Goal: Task Accomplishment & Management: Use online tool/utility

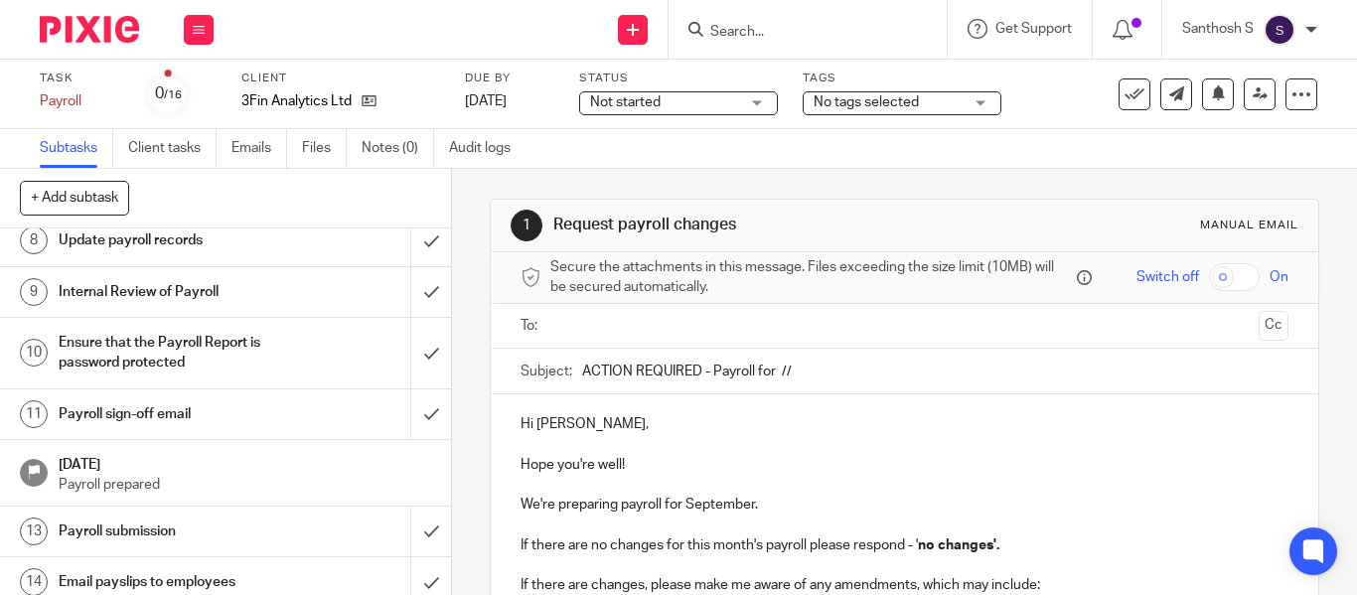
scroll to position [463, 0]
click at [177, 427] on h1 "Payroll sign-off email" at bounding box center [170, 412] width 222 height 30
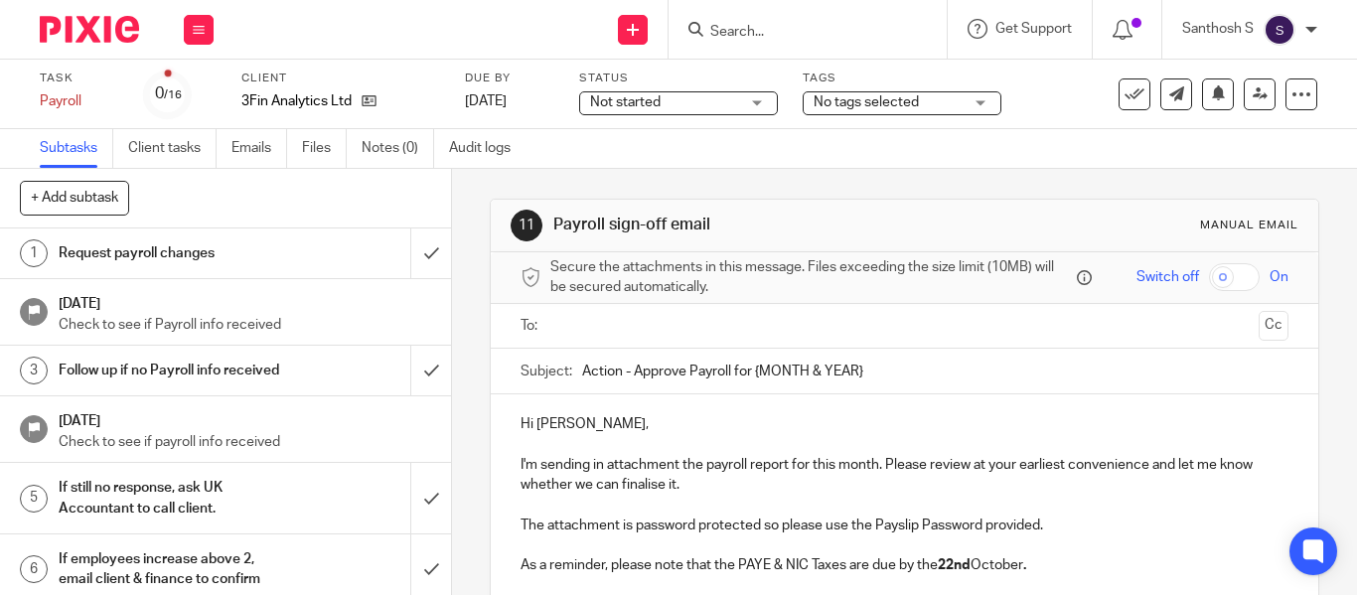
drag, startPoint x: 753, startPoint y: 368, endPoint x: 886, endPoint y: 381, distance: 133.8
click at [886, 381] on input "Action - Approve Payroll for {MONTH & YEAR}" at bounding box center [935, 371] width 707 height 45
type input "Action - Approve Payroll for [DATE]."
click at [852, 344] on div at bounding box center [906, 326] width 707 height 45
click at [837, 341] on ul at bounding box center [906, 326] width 707 height 33
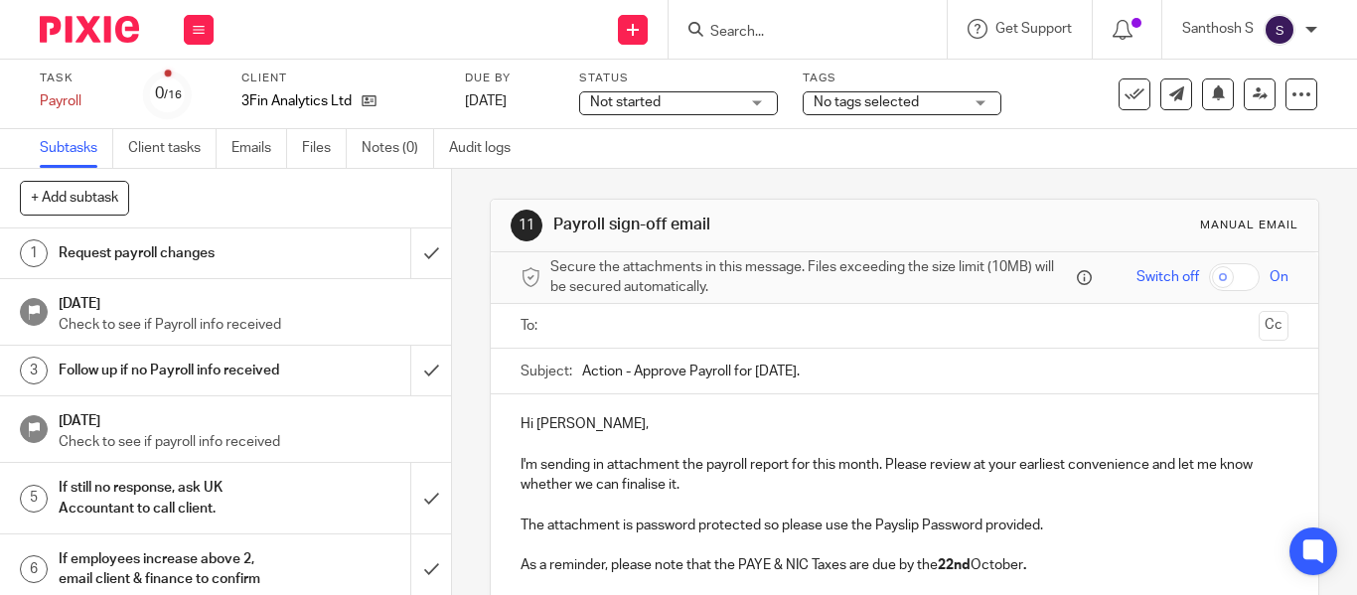
click at [816, 330] on input "text" at bounding box center [903, 326] width 693 height 23
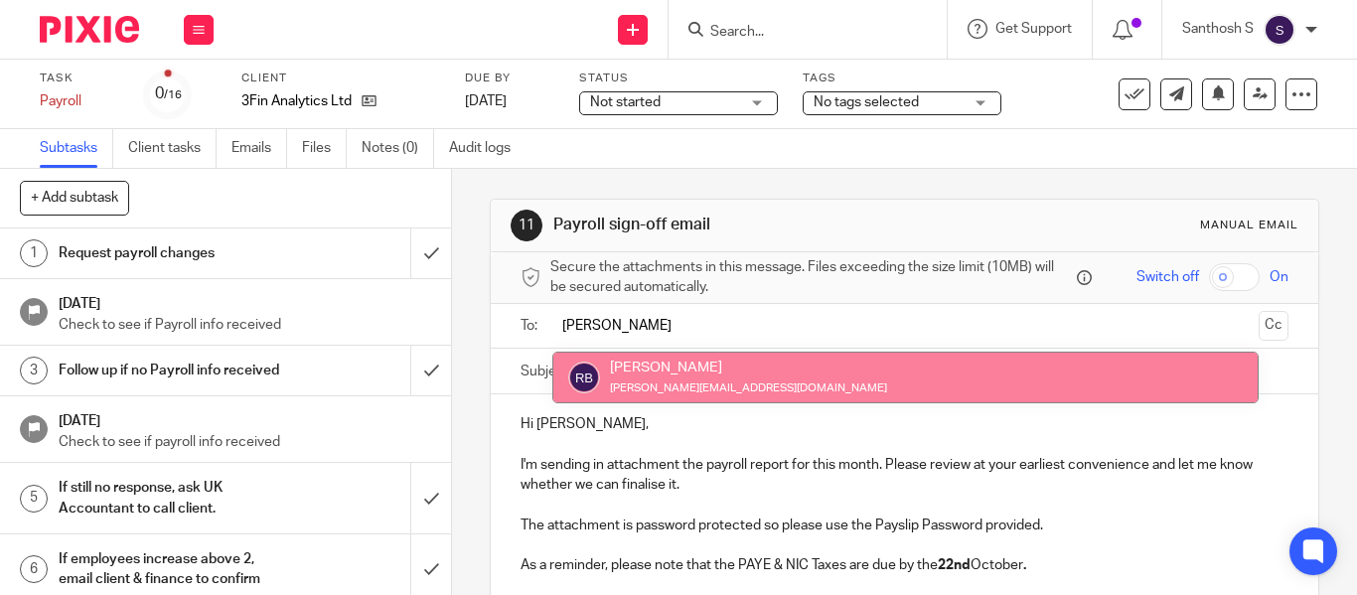
type input "Raul"
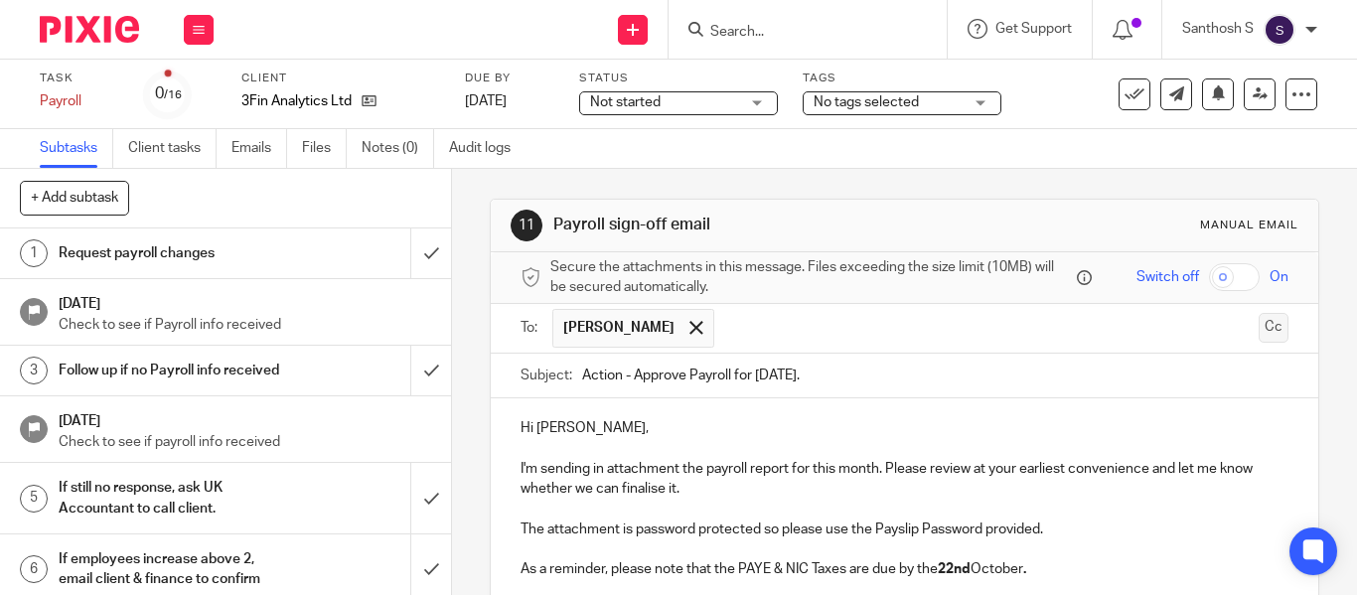
click at [1259, 332] on button "Cc" at bounding box center [1274, 328] width 30 height 30
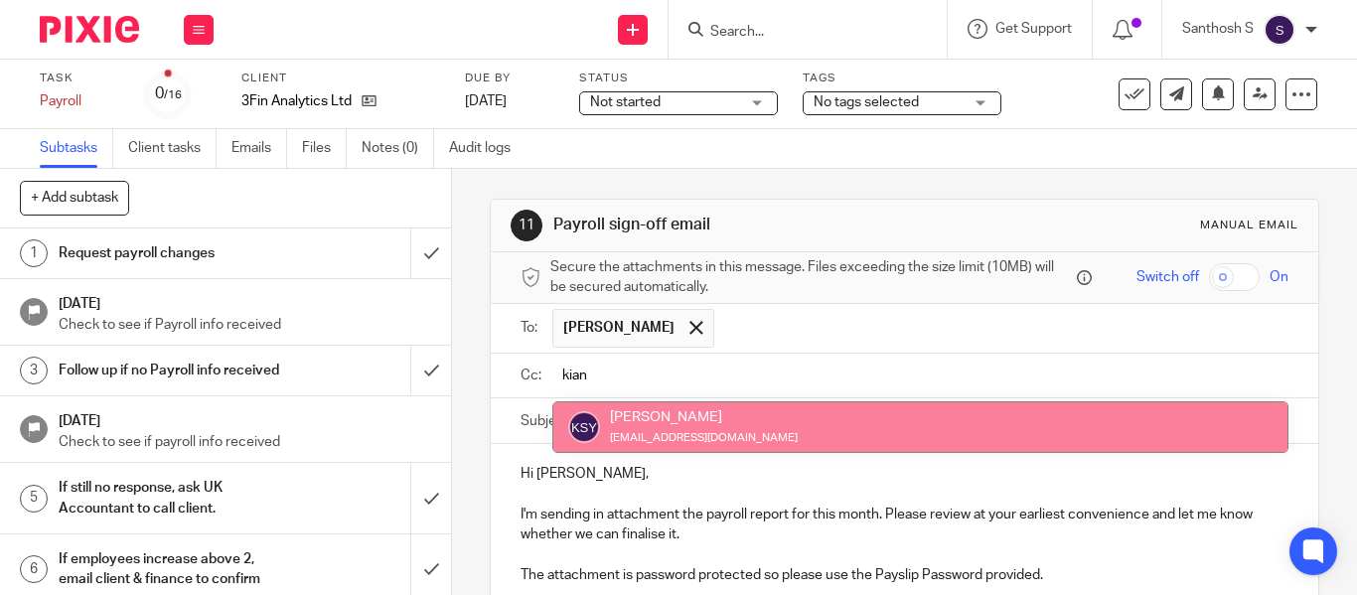
type input "kian"
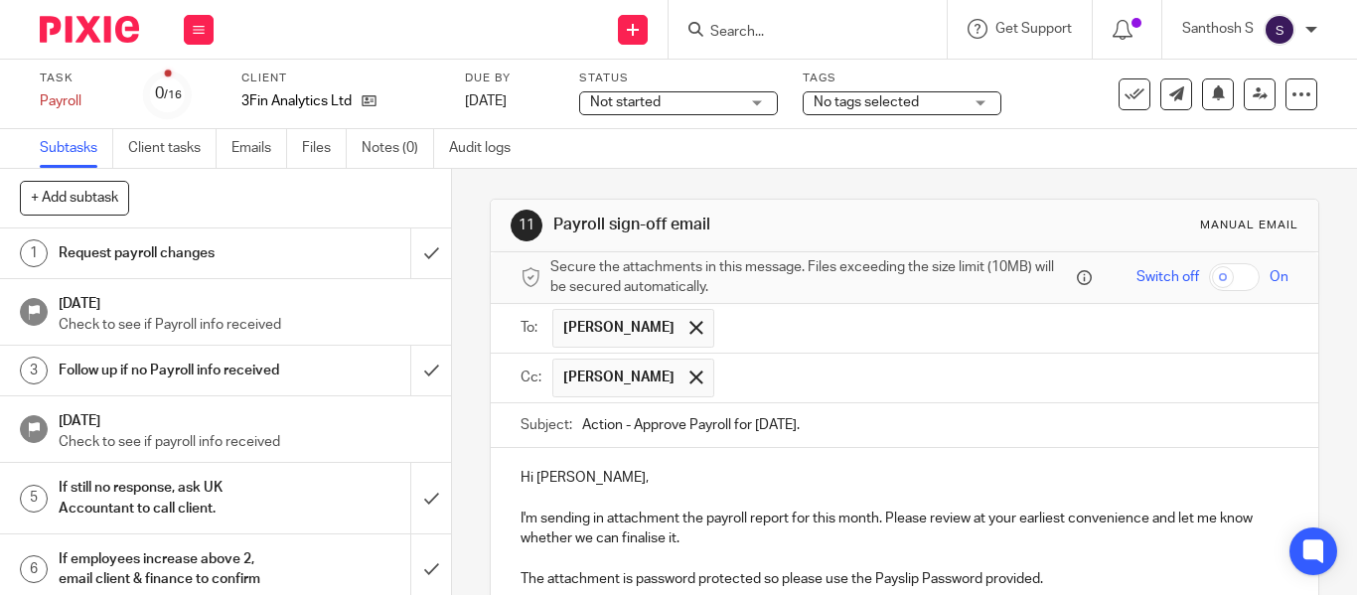
click at [776, 396] on input "text" at bounding box center [1002, 378] width 556 height 39
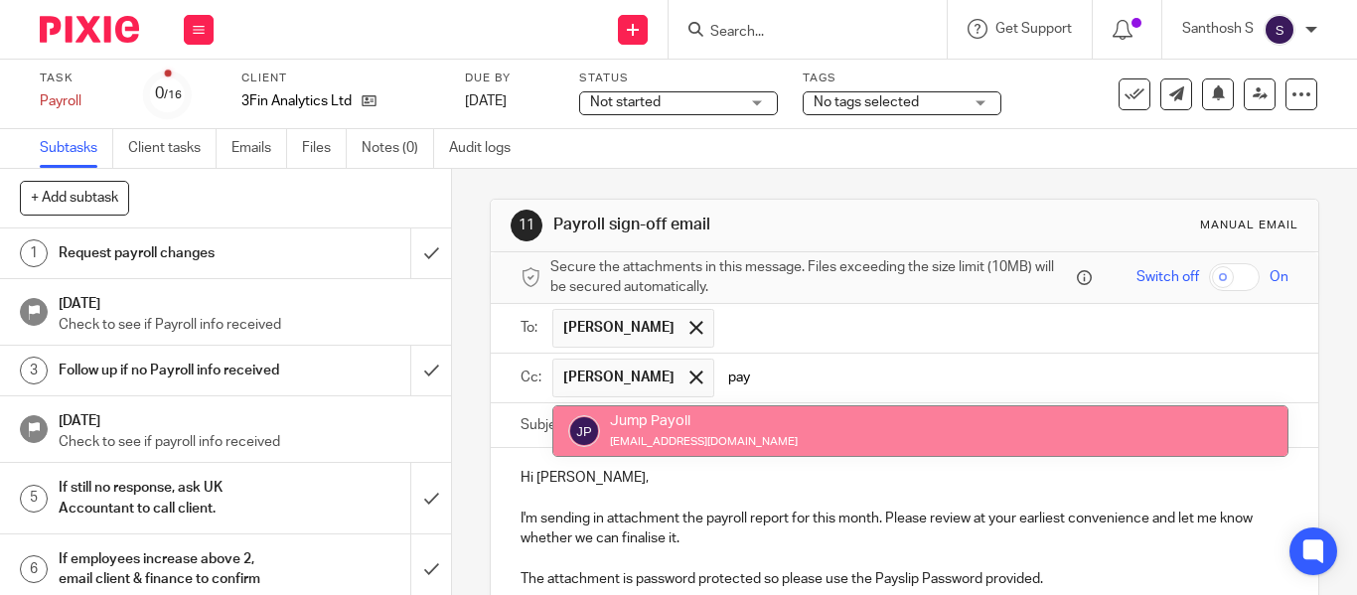
type input "pay"
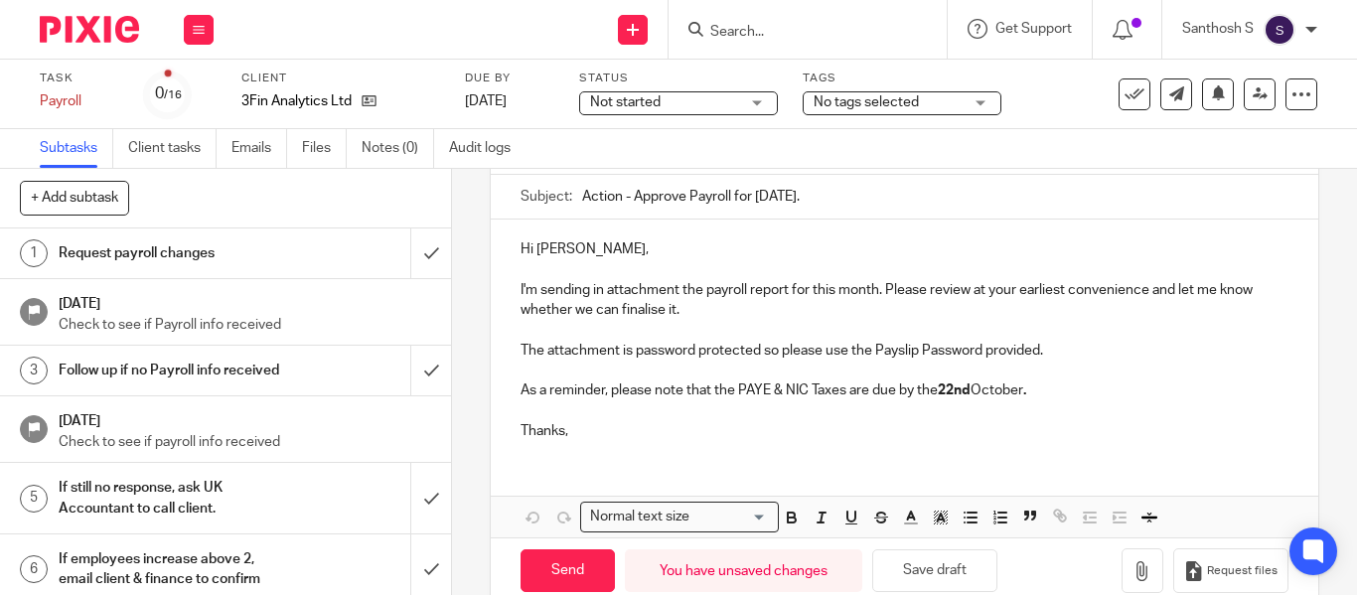
scroll to position [267, 0]
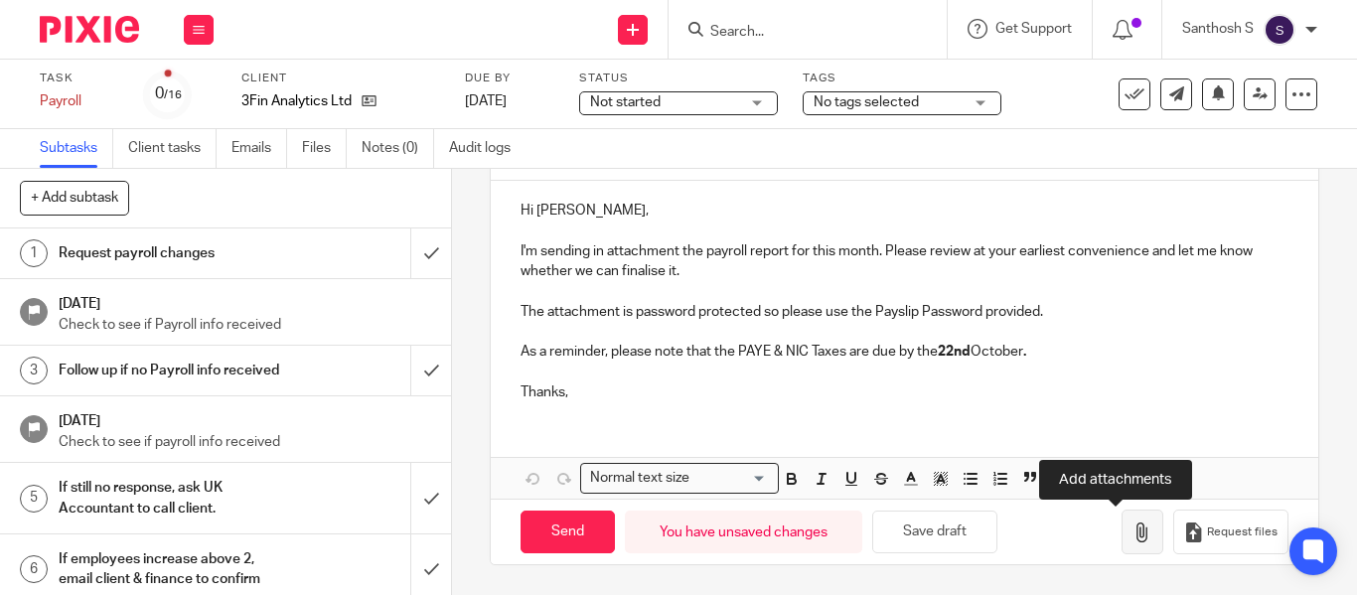
click at [1133, 536] on icon "button" at bounding box center [1143, 533] width 20 height 20
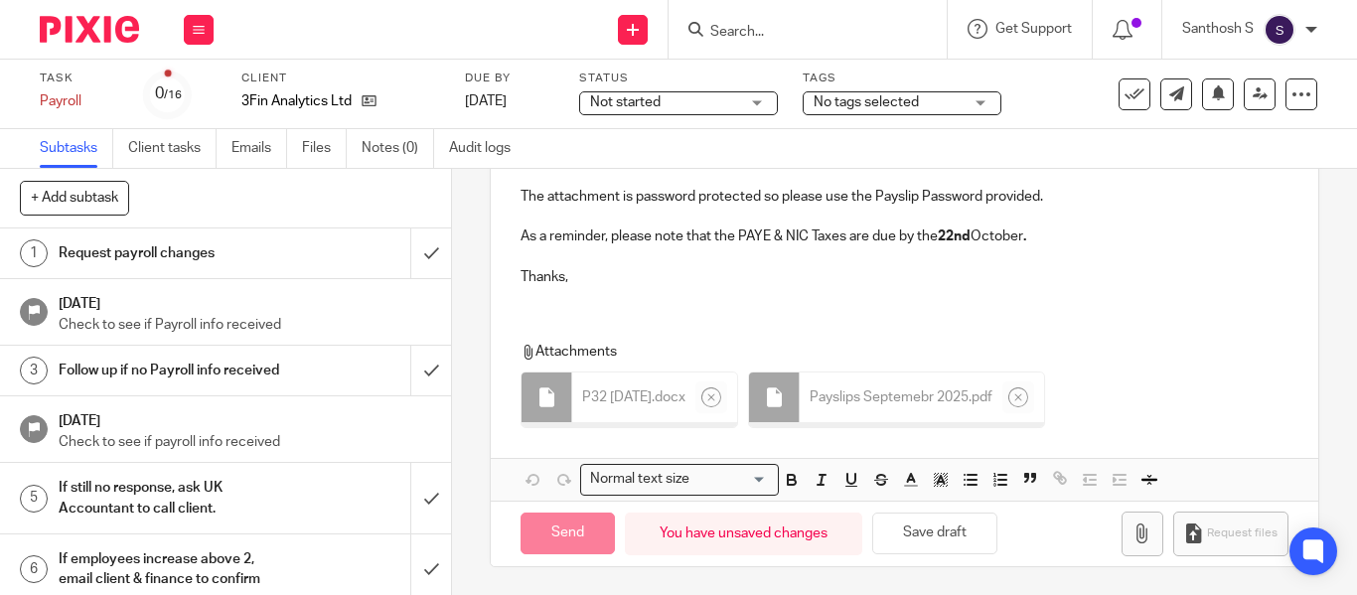
scroll to position [385, 0]
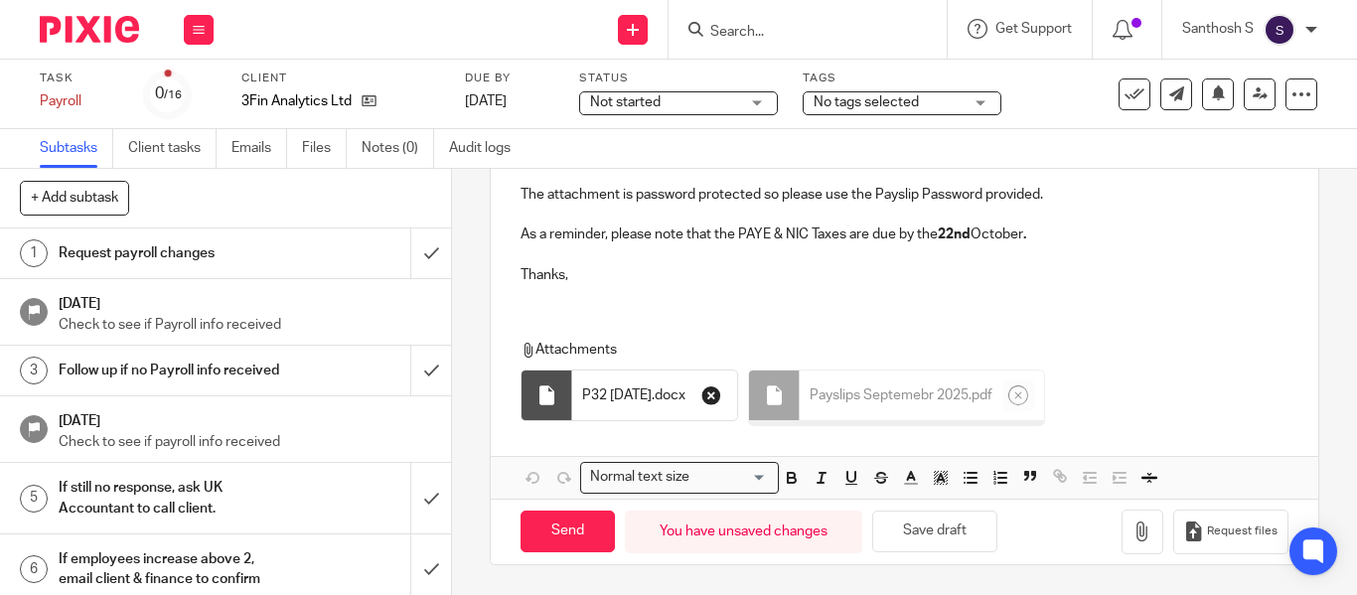
click at [721, 398] on icon "button" at bounding box center [712, 396] width 20 height 20
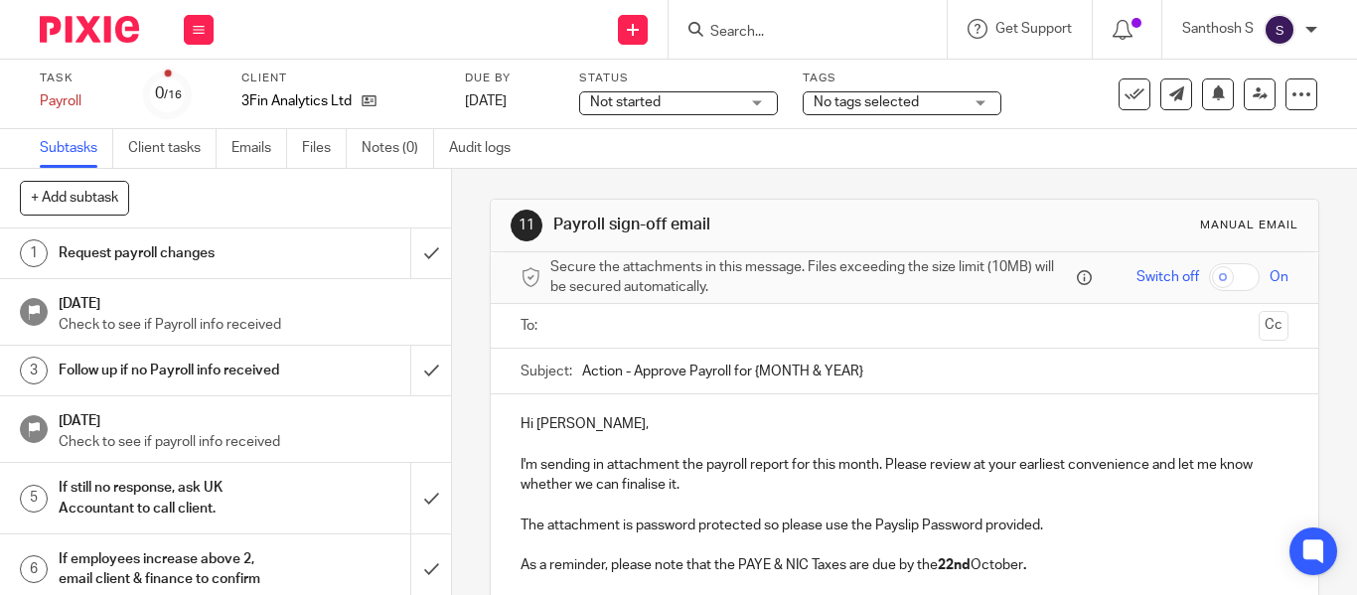
drag, startPoint x: 751, startPoint y: 369, endPoint x: 877, endPoint y: 380, distance: 126.7
click at [877, 380] on input "Action - Approve Payroll for {MONTH & YEAR}" at bounding box center [935, 371] width 707 height 45
type input "Action - Approve Payroll for [DATE]."
click at [784, 321] on input "text" at bounding box center [903, 326] width 693 height 23
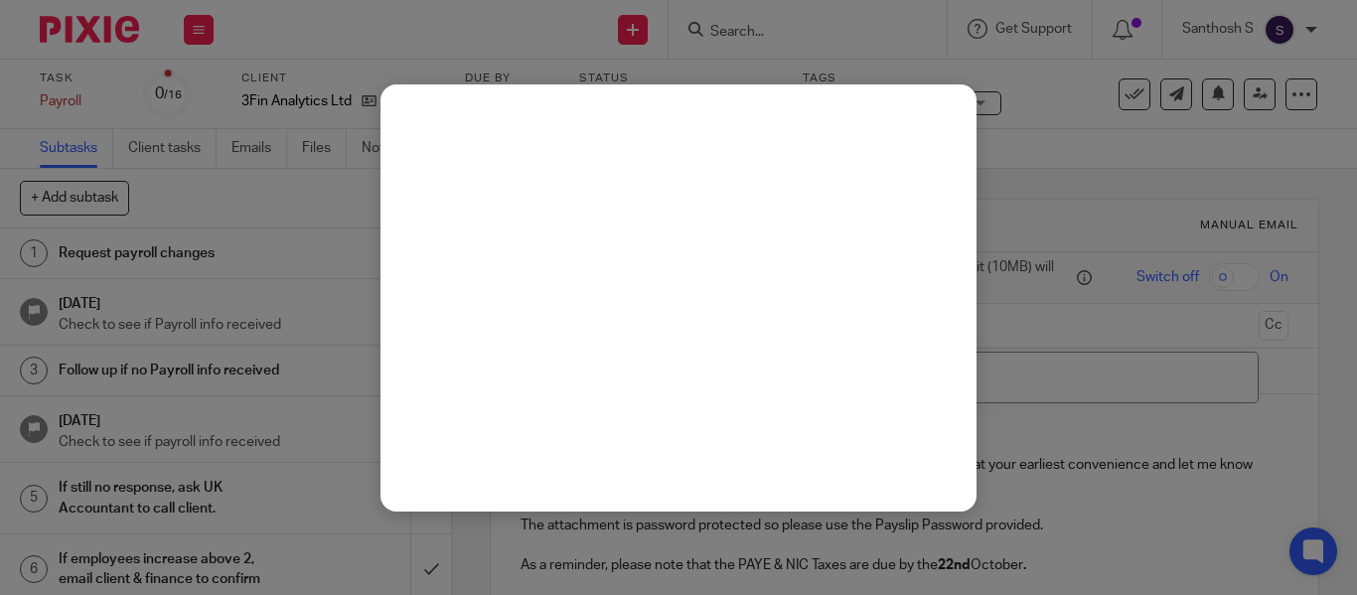
type input "raul"
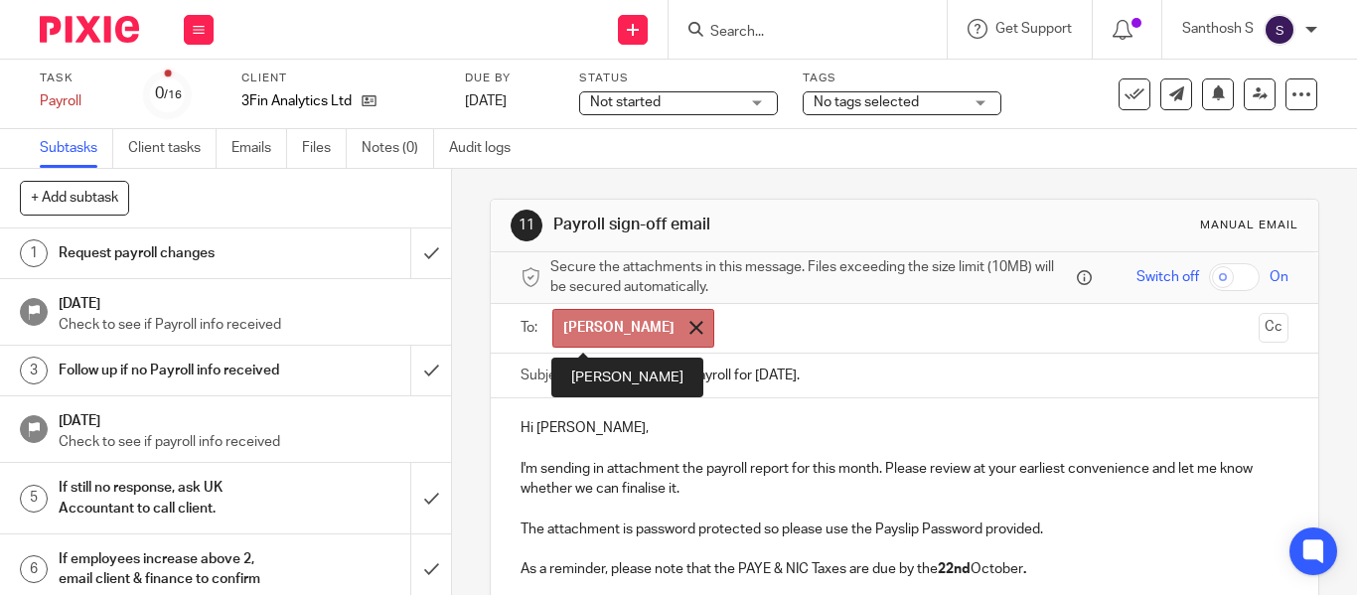
click at [690, 332] on span at bounding box center [696, 327] width 13 height 13
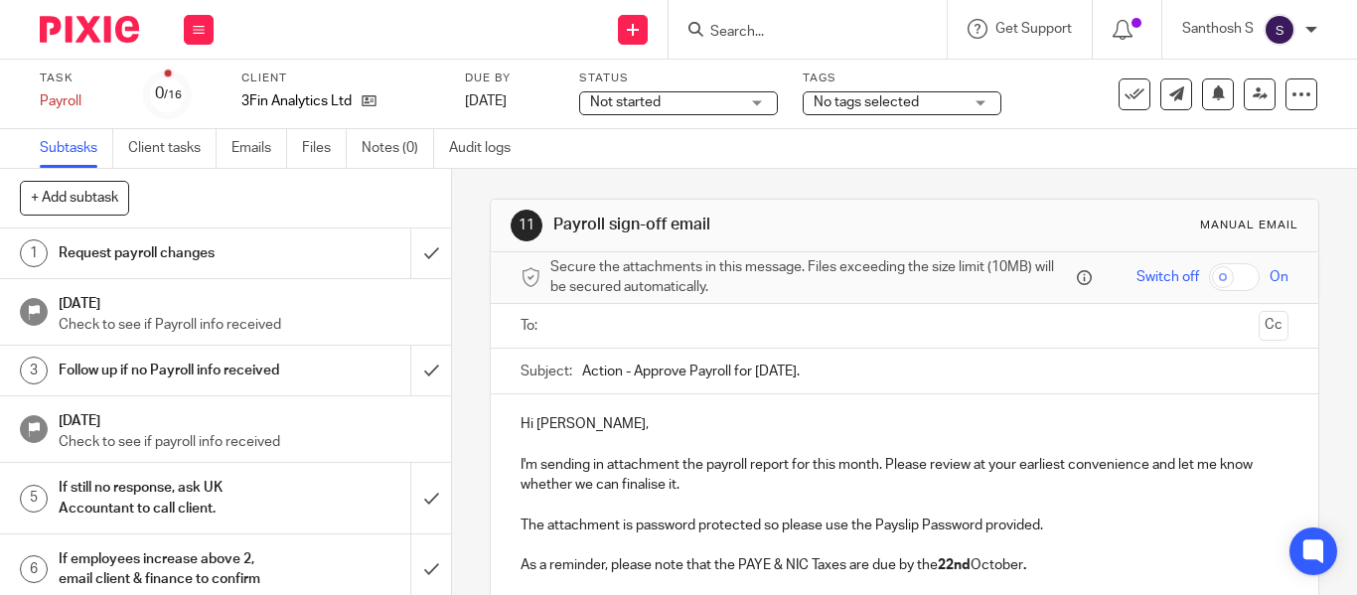
click at [600, 332] on input "text" at bounding box center [903, 326] width 693 height 23
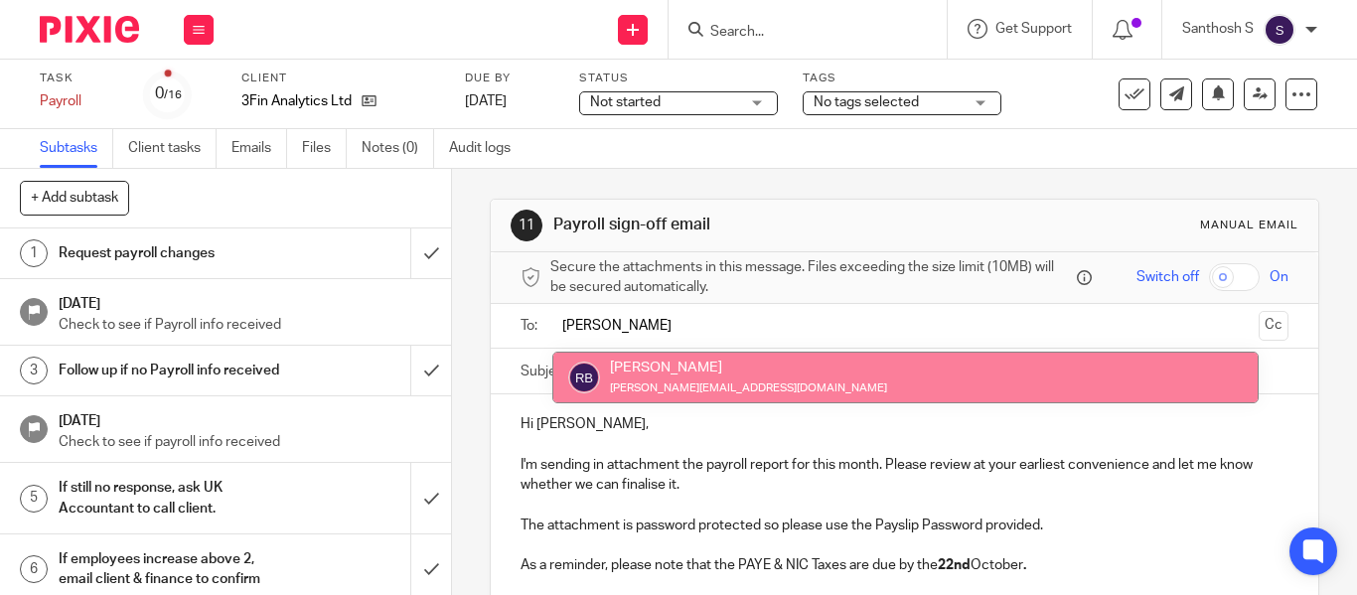
type input "[PERSON_NAME]"
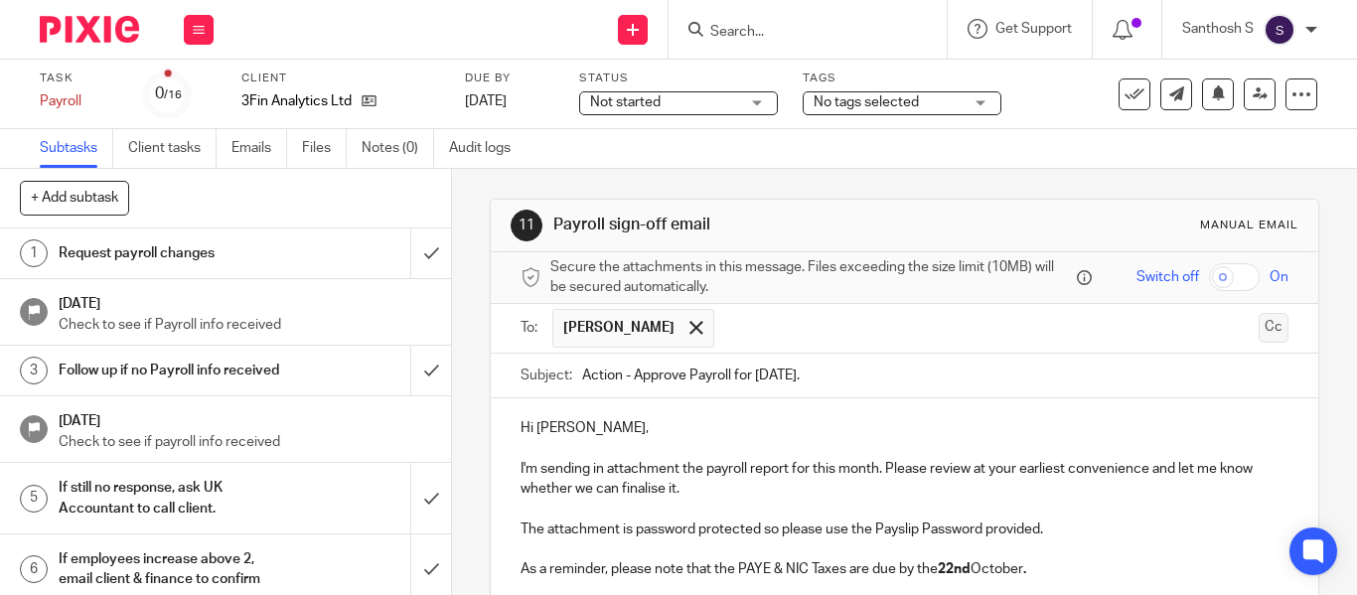
click at [1259, 343] on button "Cc" at bounding box center [1274, 328] width 30 height 30
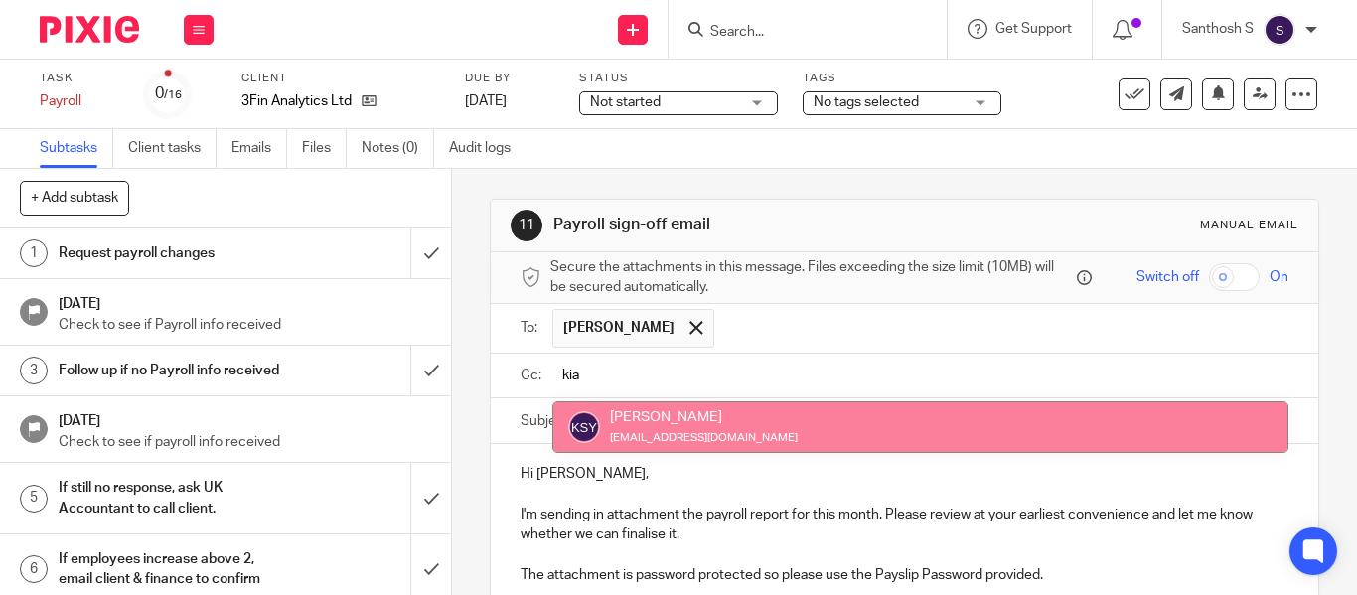
type input "kia"
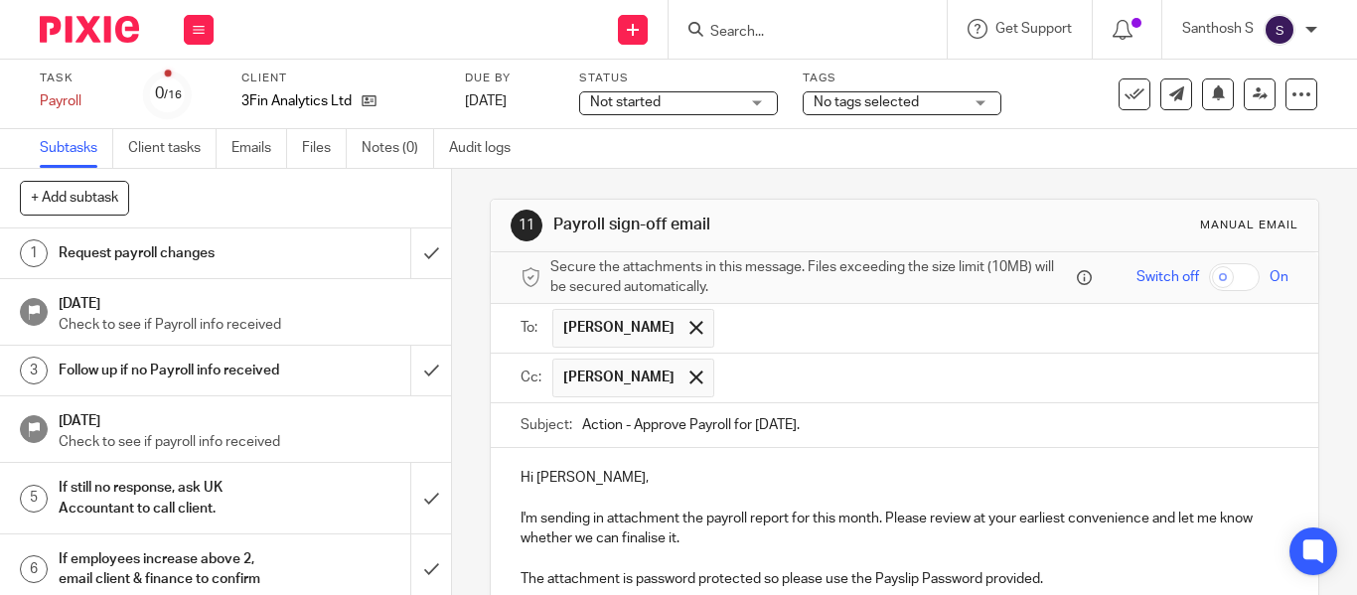
click at [620, 457] on div "Hi Raul, I'm sending in attachment the payroll report for this month. Please re…" at bounding box center [905, 566] width 828 height 237
click at [803, 383] on input "text" at bounding box center [1002, 378] width 556 height 39
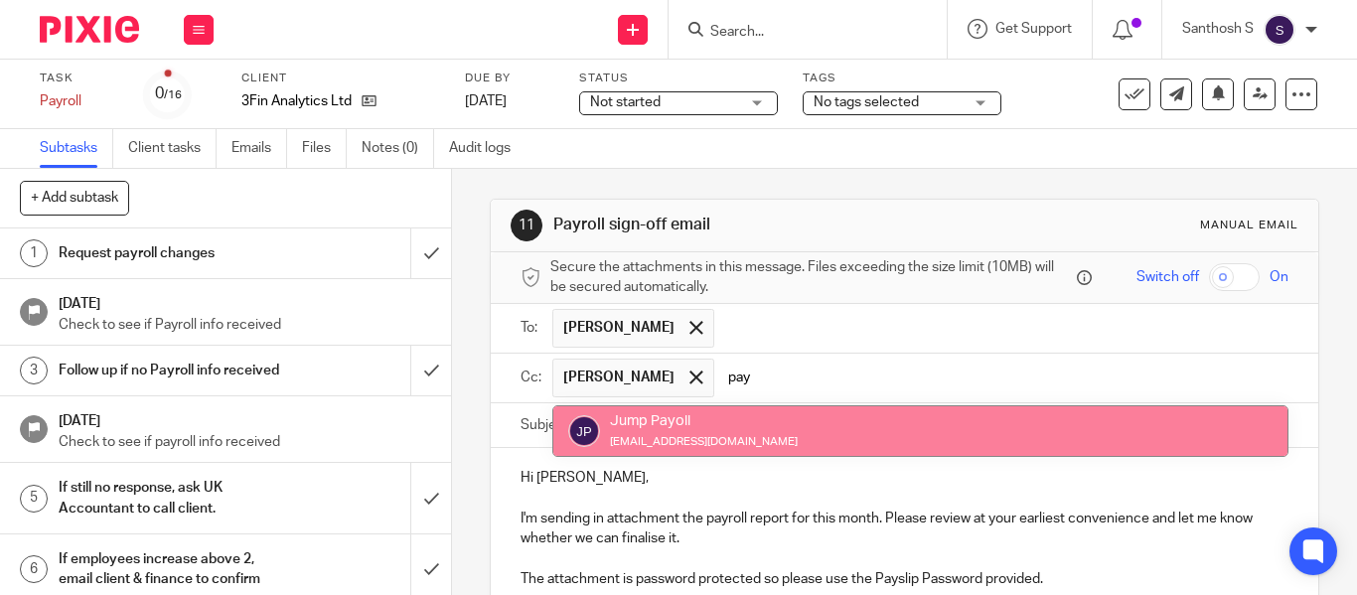
type input "pay"
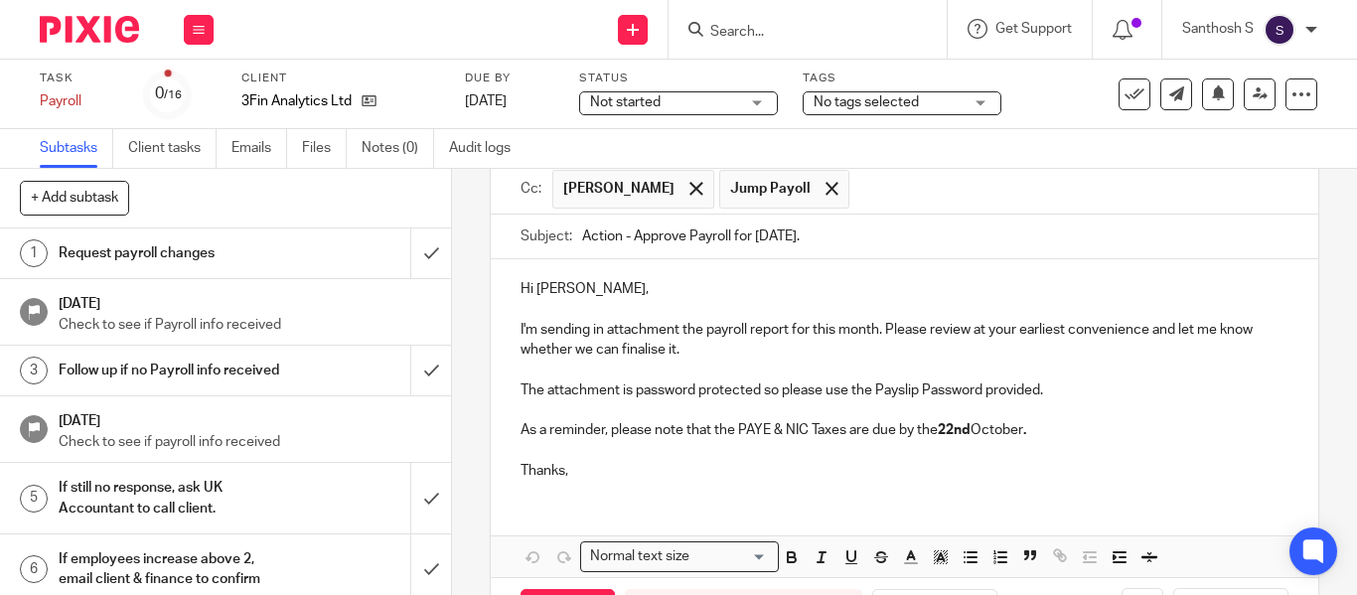
scroll to position [267, 0]
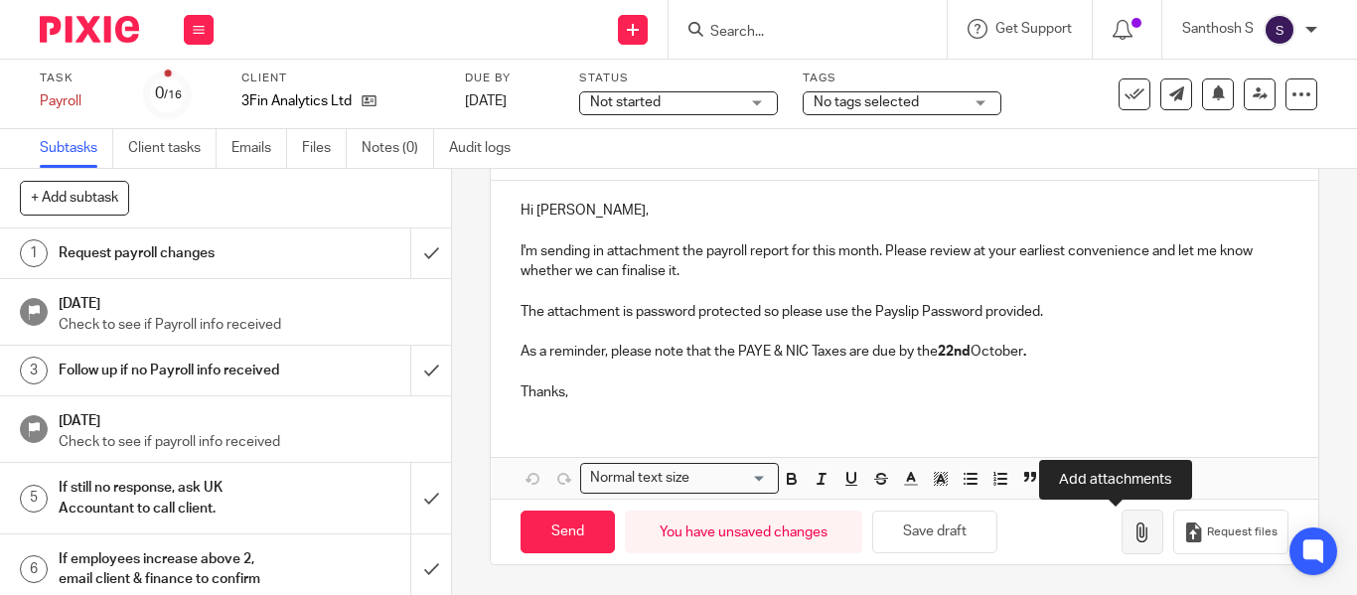
click at [1122, 541] on button "button" at bounding box center [1143, 532] width 42 height 45
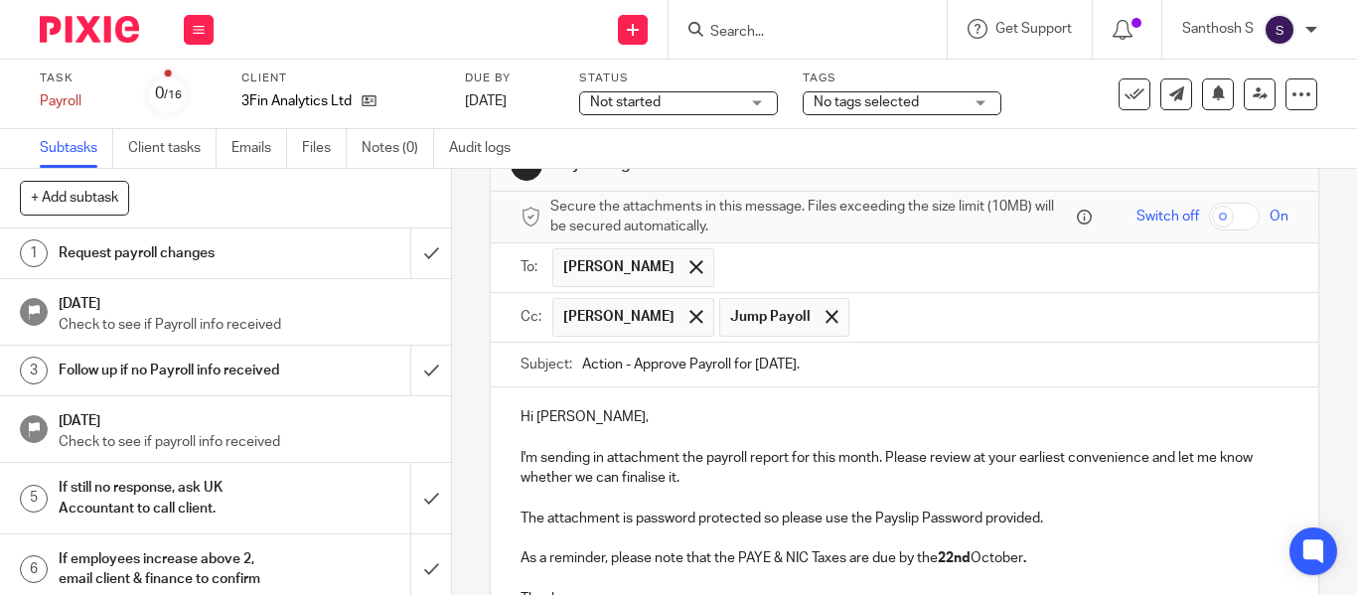
scroll to position [60, 0]
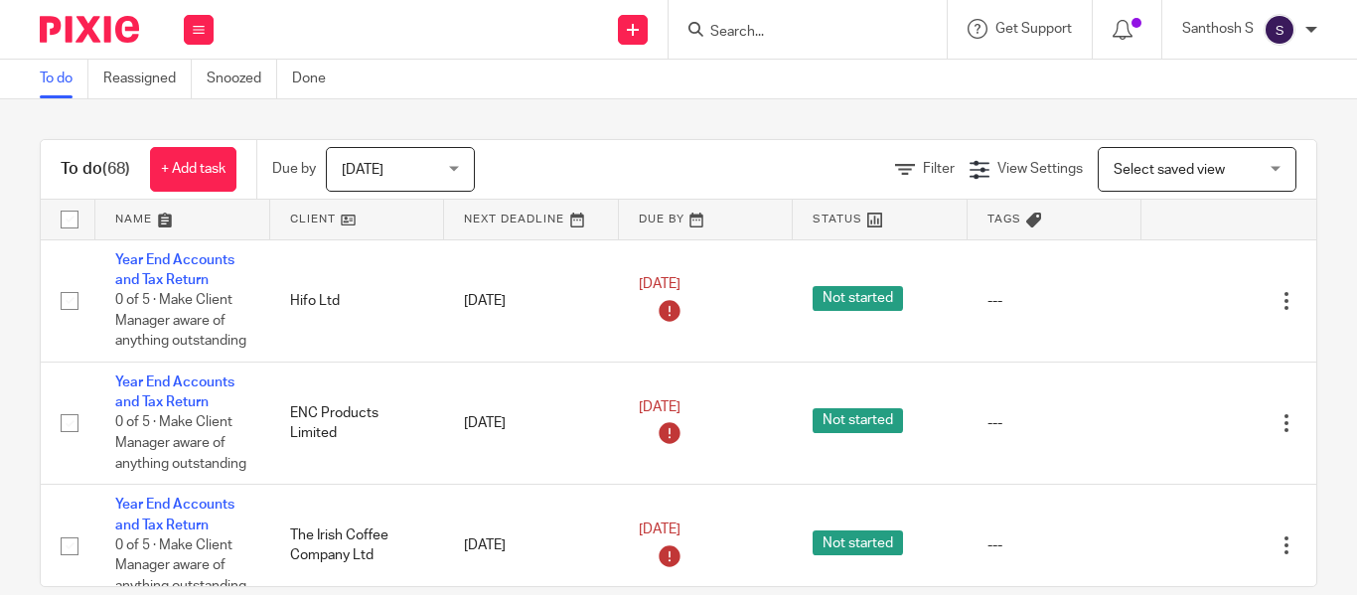
click at [713, 29] on input "Search" at bounding box center [798, 33] width 179 height 18
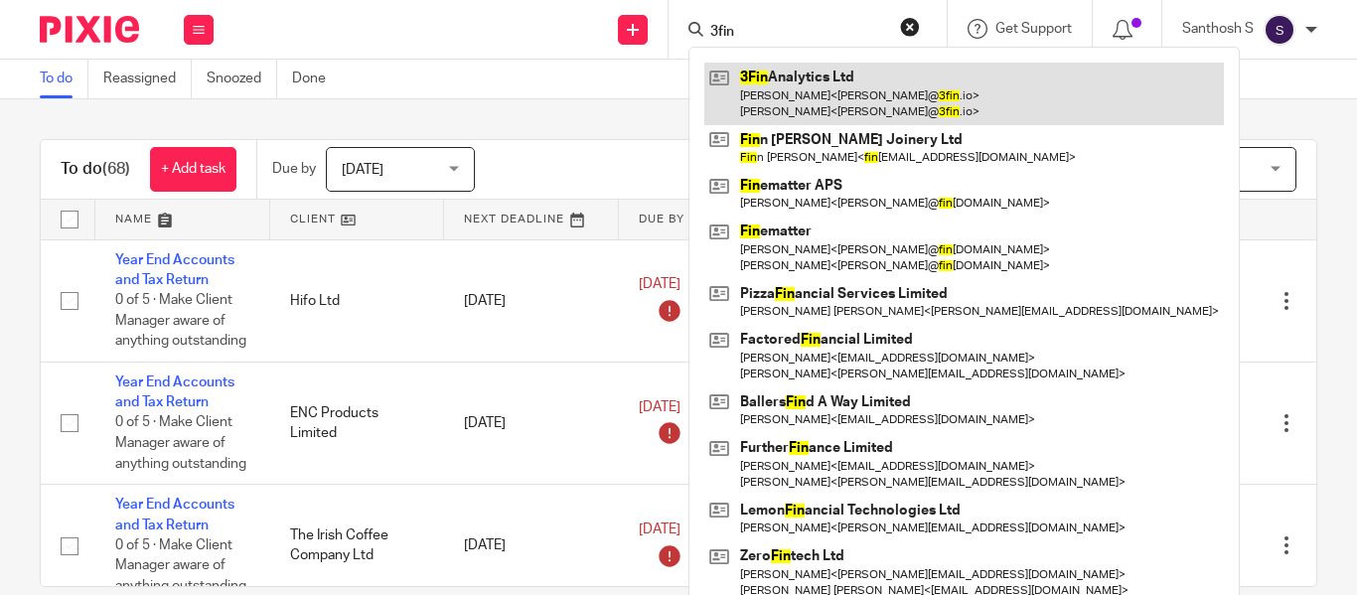
type input "3fin"
click at [760, 84] on link at bounding box center [965, 94] width 520 height 62
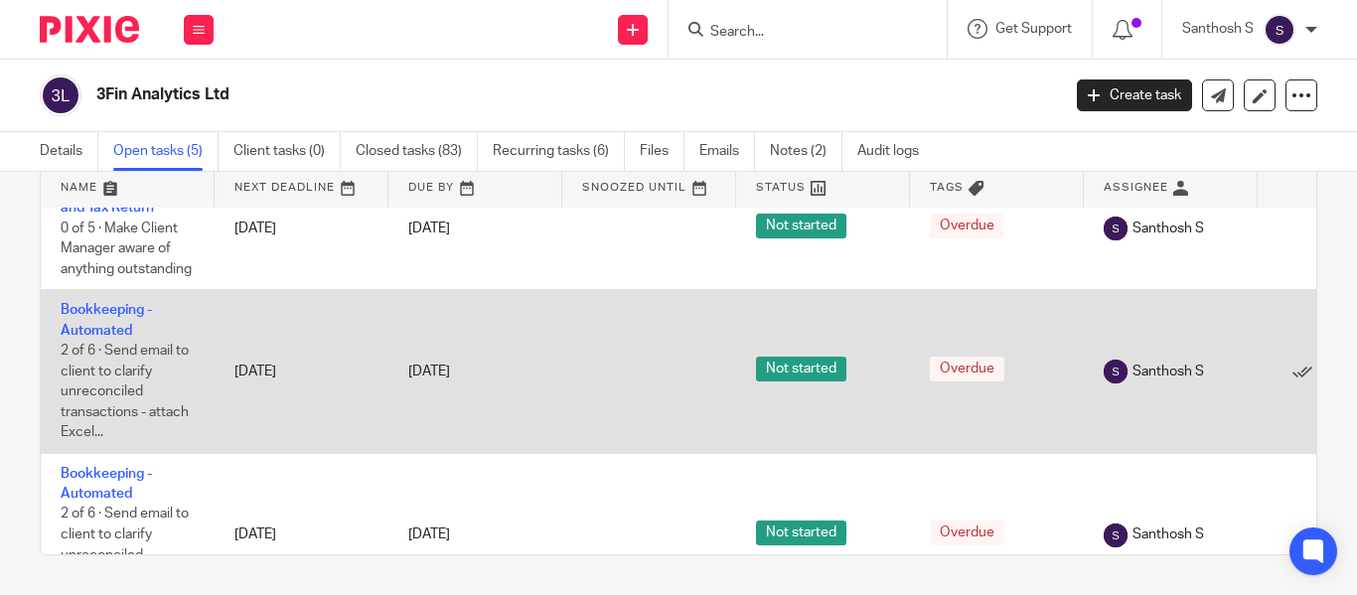
scroll to position [281, 0]
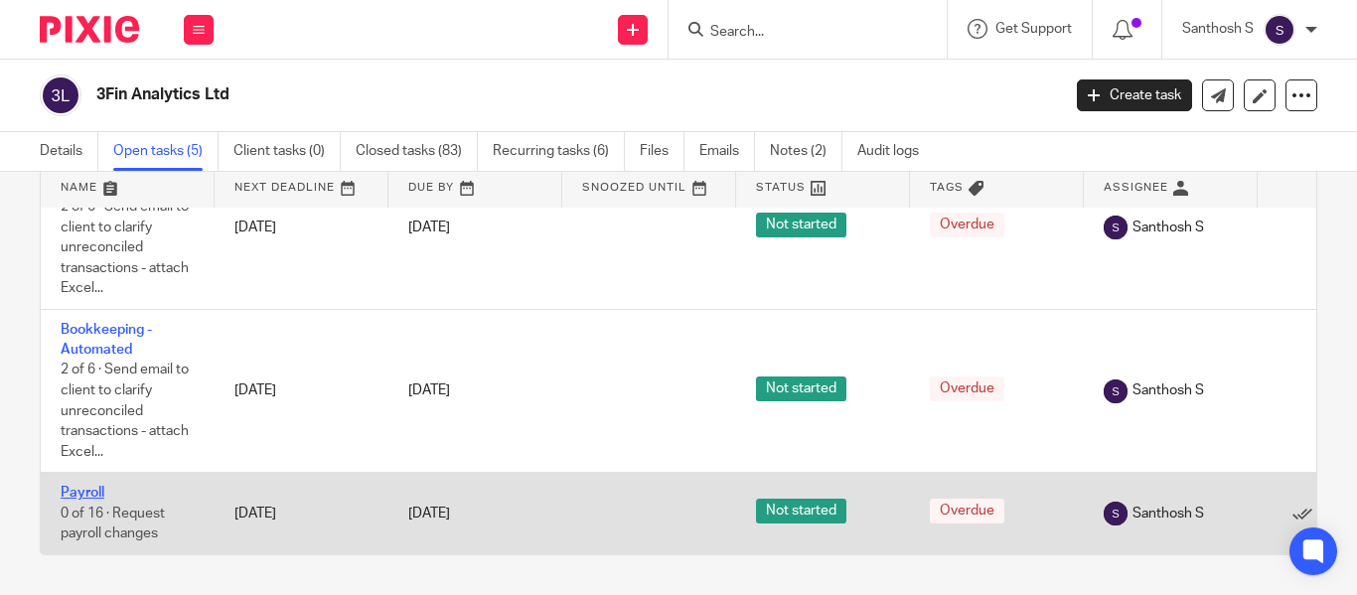
click at [85, 486] on link "Payroll" at bounding box center [83, 493] width 44 height 14
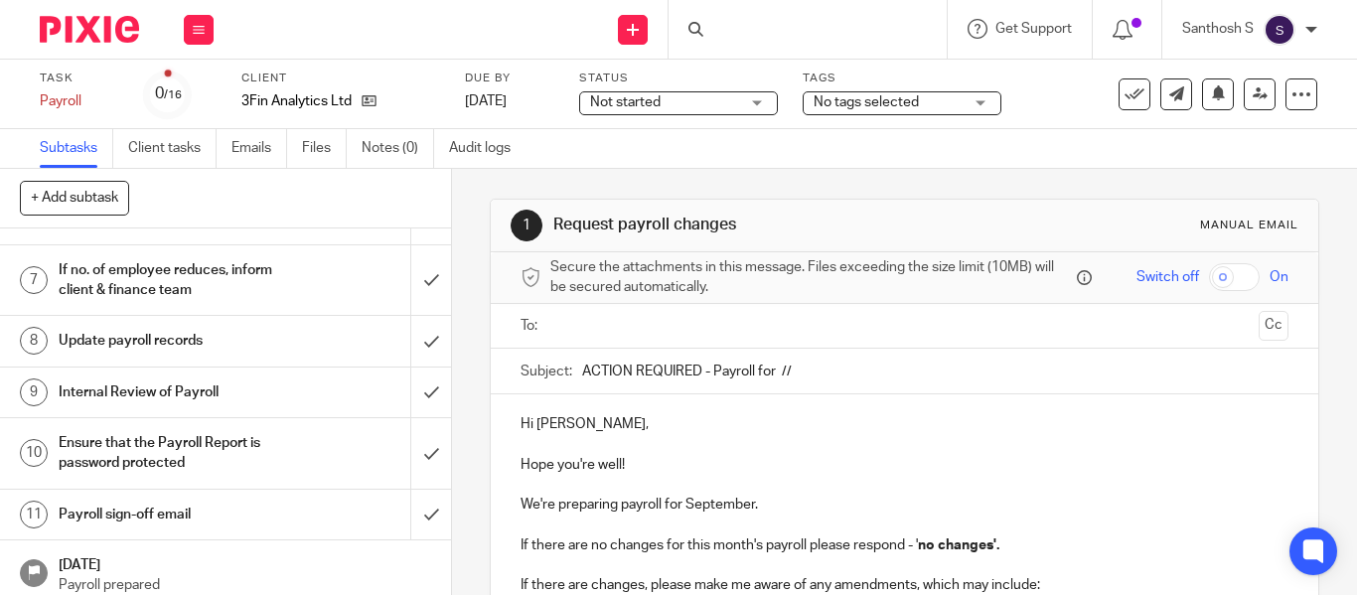
scroll to position [371, 0]
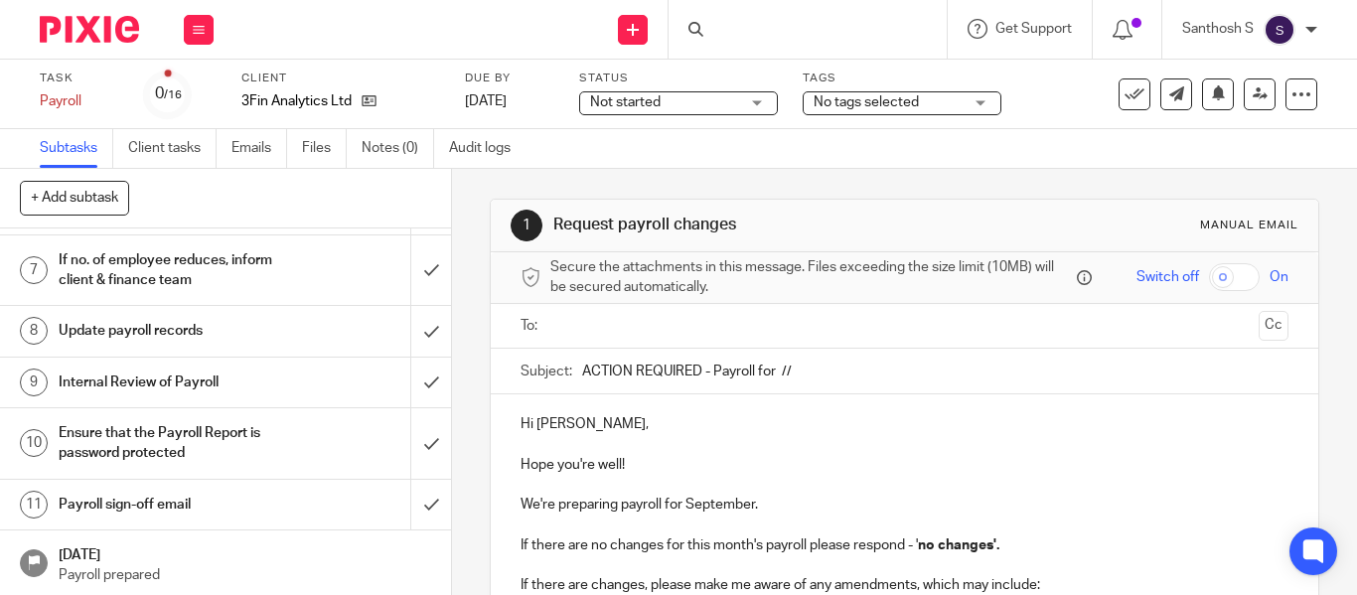
click at [142, 518] on h1 "Payroll sign-off email" at bounding box center [170, 505] width 222 height 30
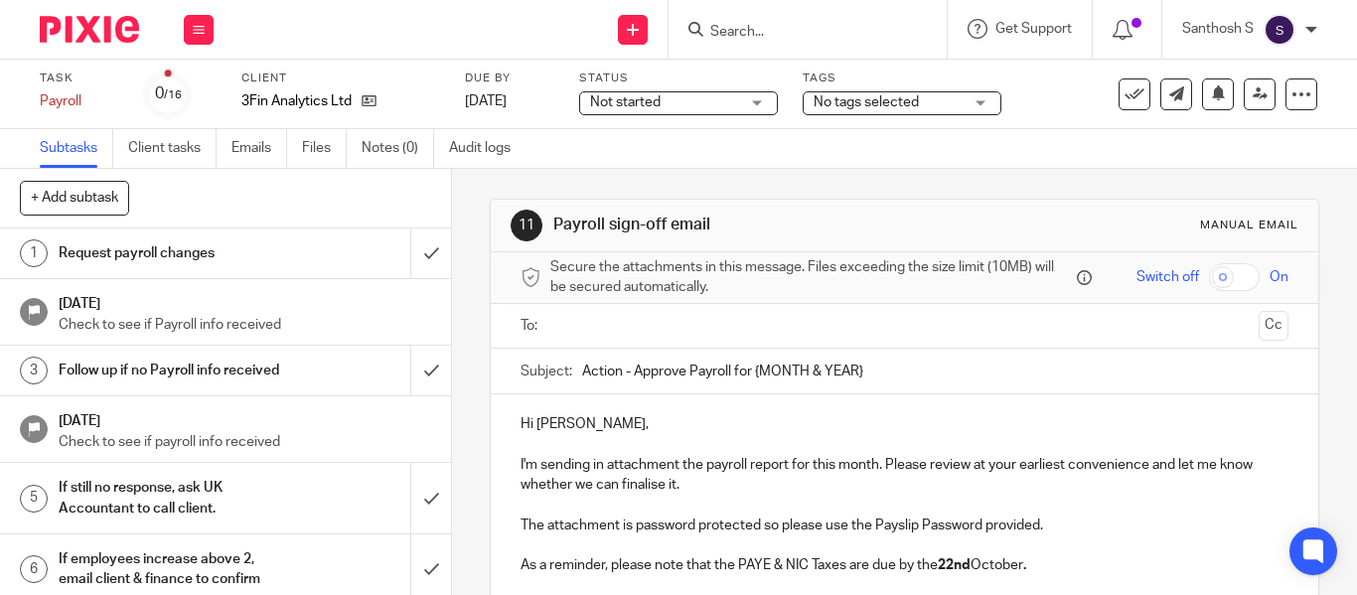
click at [751, 374] on input "Action - Approve Payroll for {MONTH & YEAR}" at bounding box center [935, 371] width 707 height 45
drag, startPoint x: 751, startPoint y: 374, endPoint x: 897, endPoint y: 376, distance: 146.1
click at [896, 376] on input "Action - Approve Payroll for {MONTH & YEAR}" at bounding box center [935, 371] width 707 height 45
type input "Action - Approve Payroll for [DATE]."
click at [796, 343] on div at bounding box center [906, 326] width 707 height 45
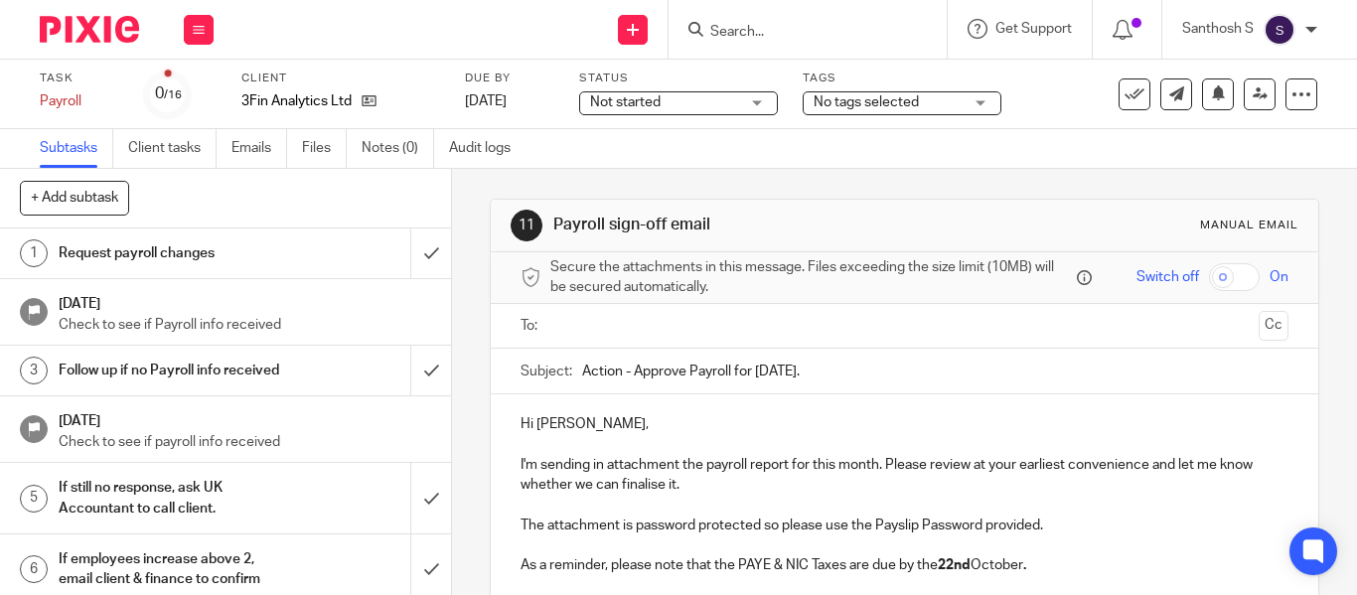
click at [778, 337] on input "text" at bounding box center [903, 326] width 693 height 23
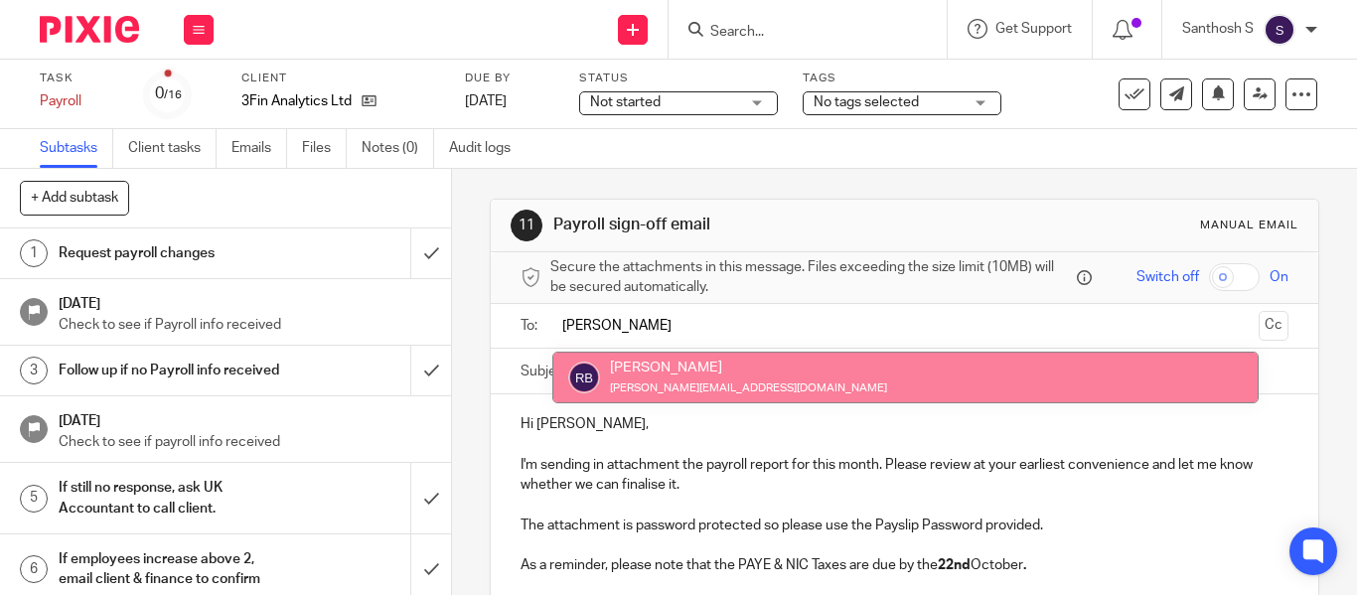
type input "[PERSON_NAME]"
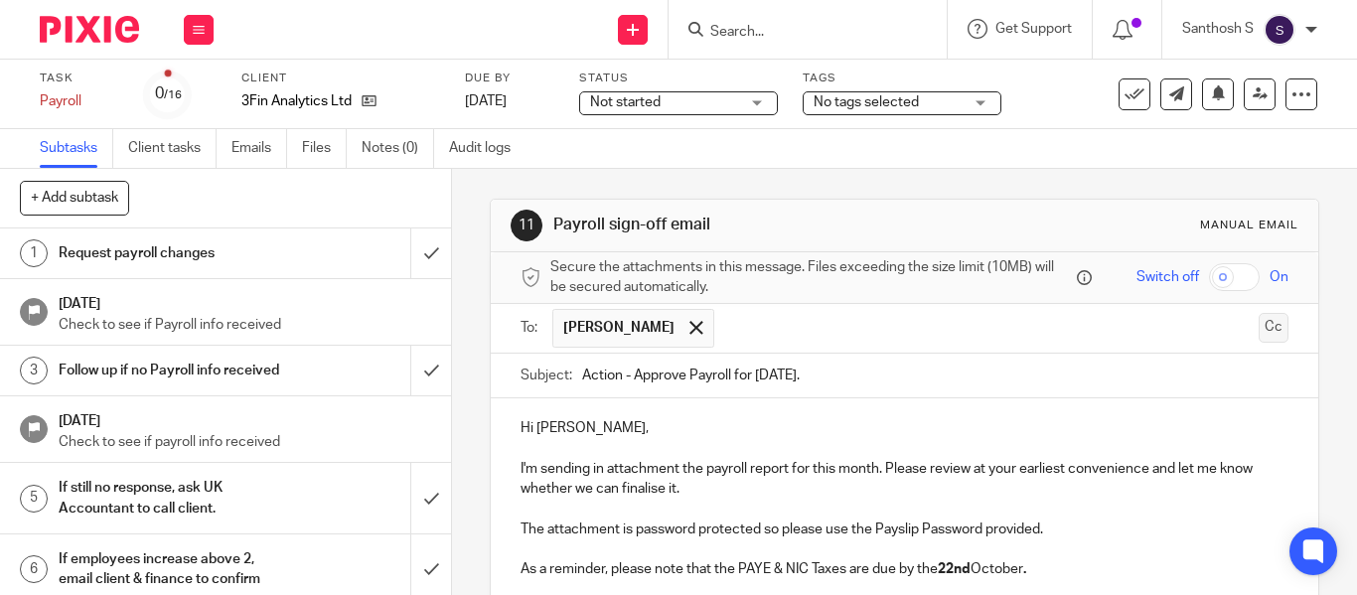
click at [1259, 335] on button "Cc" at bounding box center [1274, 328] width 30 height 30
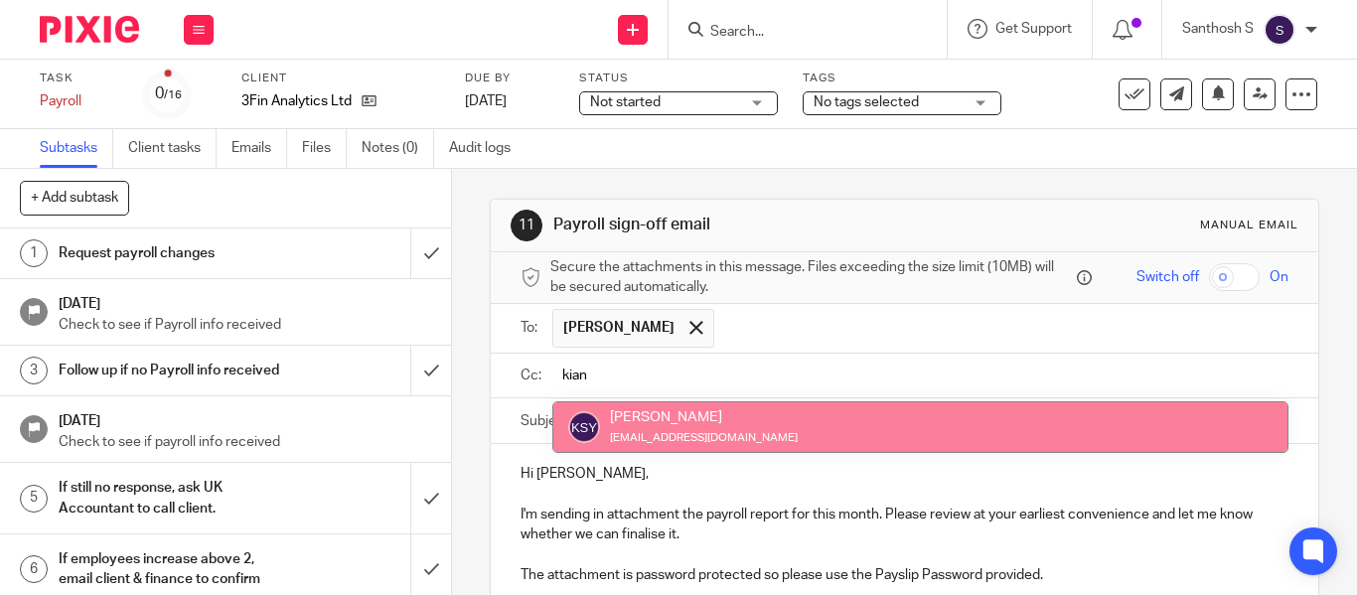
type input "kian"
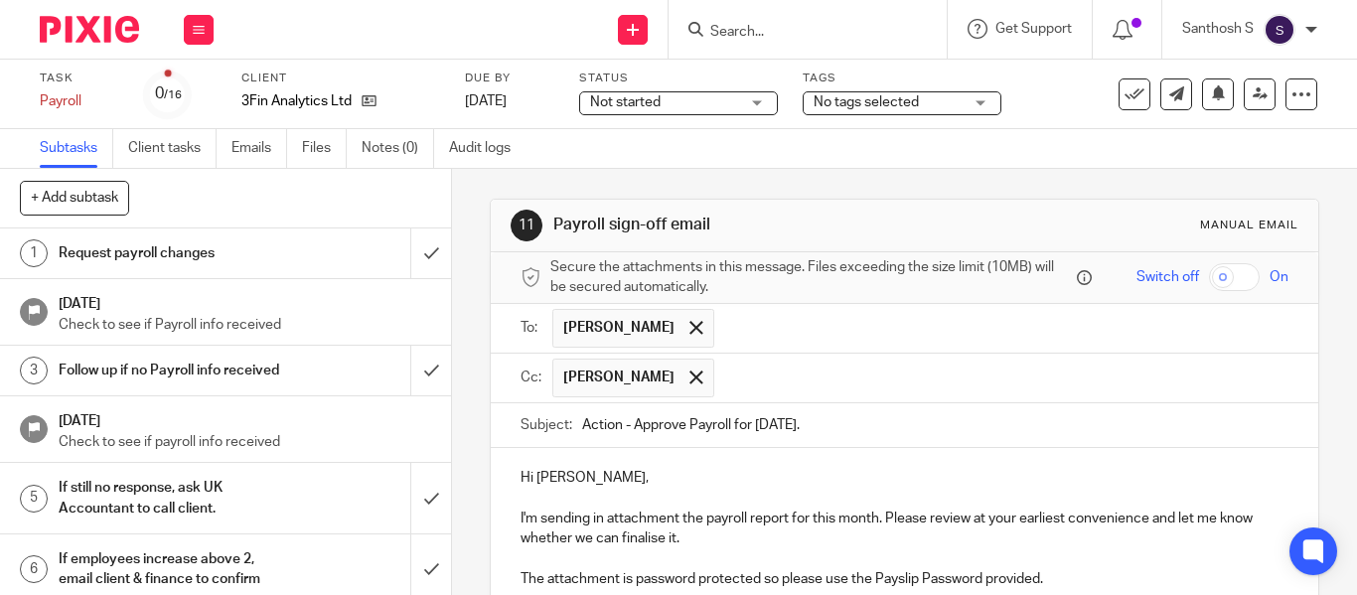
drag, startPoint x: 775, startPoint y: 424, endPoint x: 820, endPoint y: 378, distance: 64.7
click at [820, 378] on input "text" at bounding box center [1002, 378] width 556 height 39
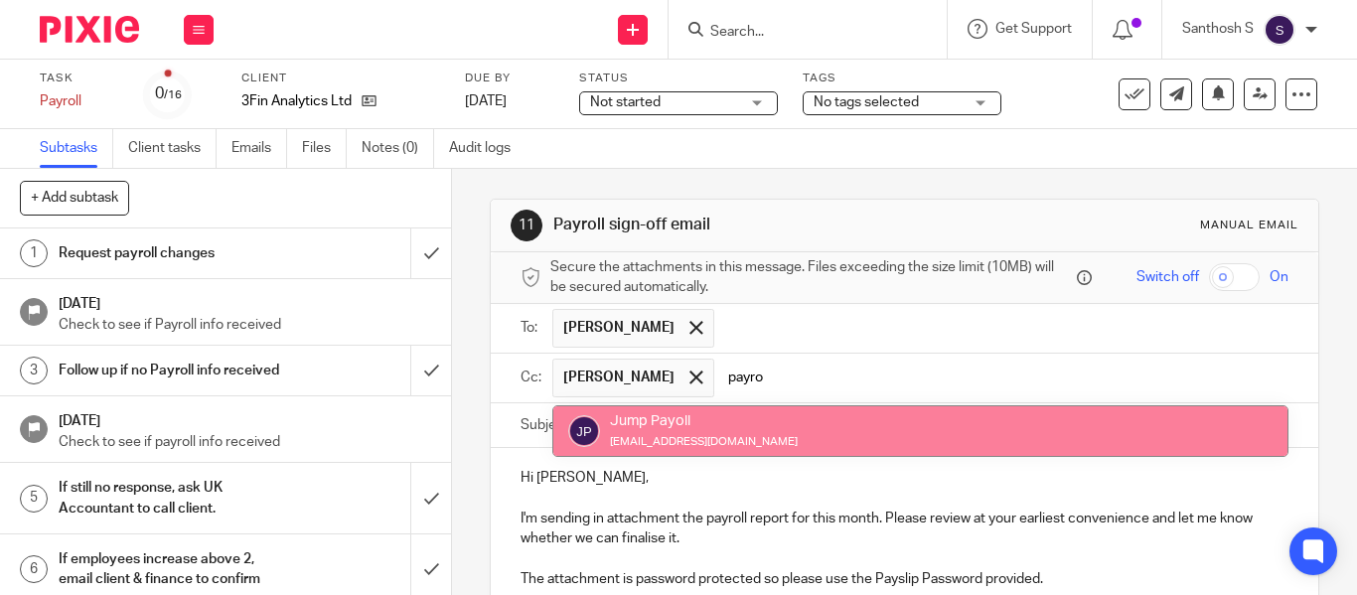
type input "payro"
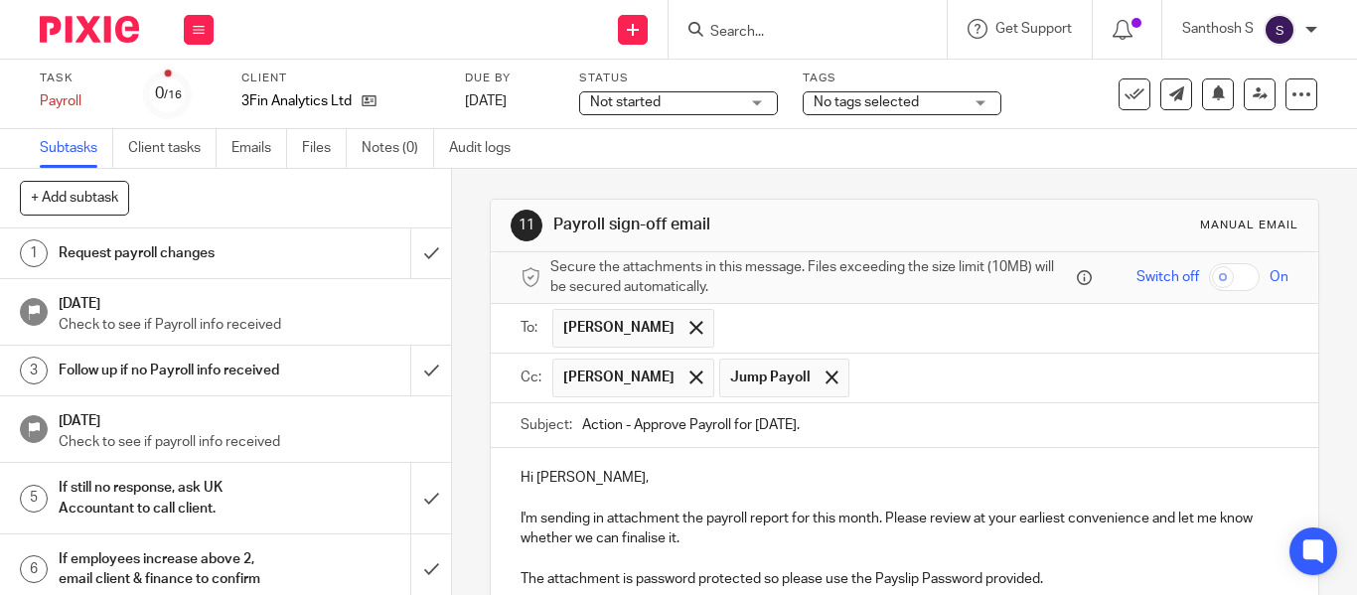
scroll to position [267, 0]
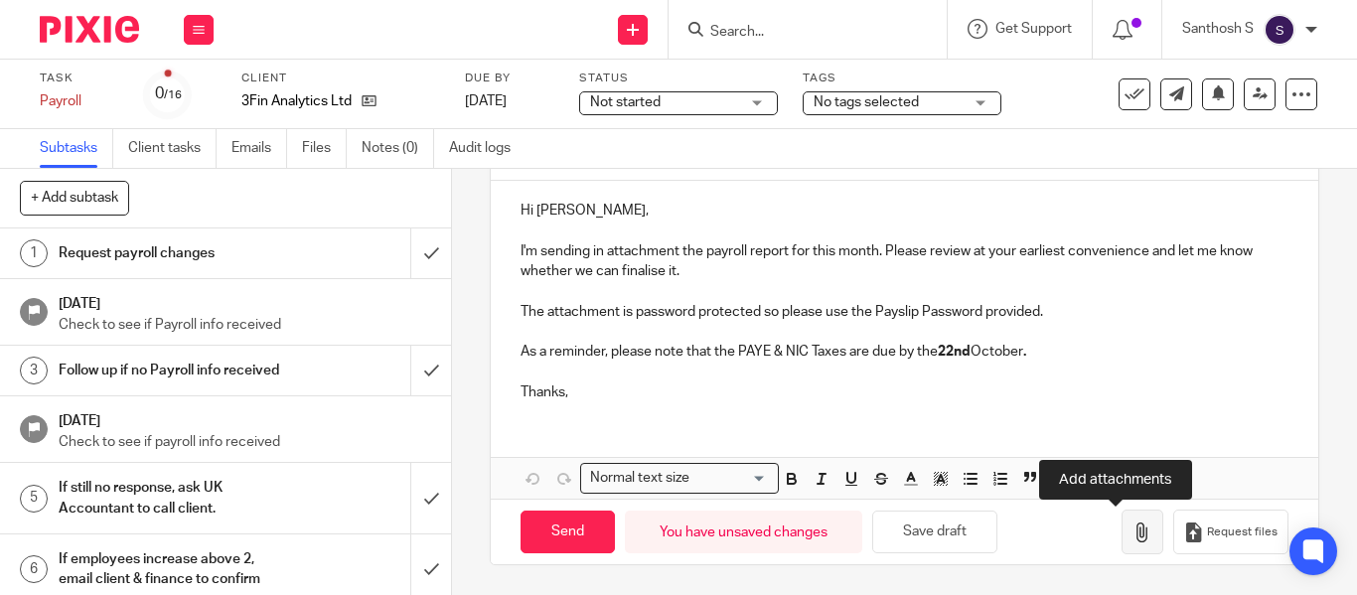
click at [1133, 542] on icon "button" at bounding box center [1143, 533] width 20 height 20
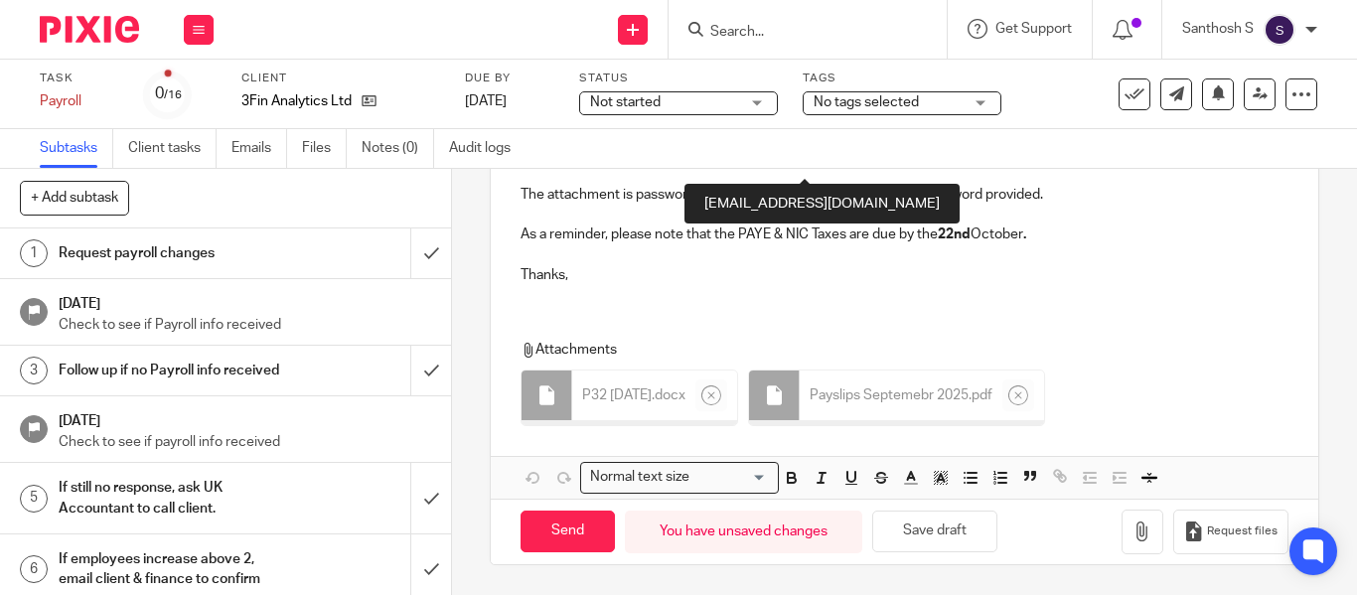
scroll to position [0, 0]
